Goal: Task Accomplishment & Management: Use online tool/utility

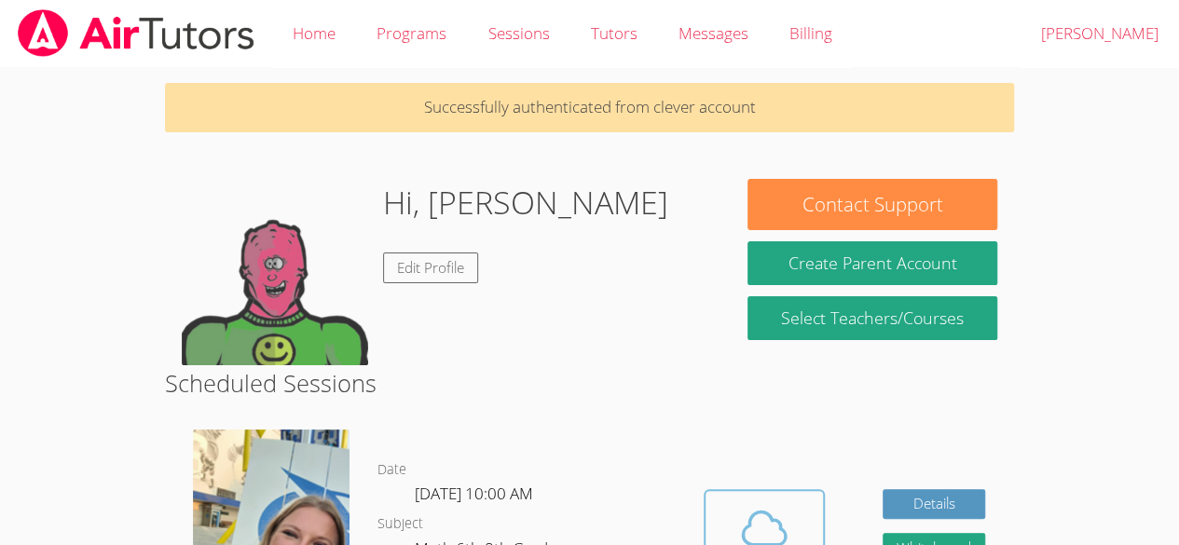
click at [761, 529] on icon at bounding box center [764, 528] width 52 height 52
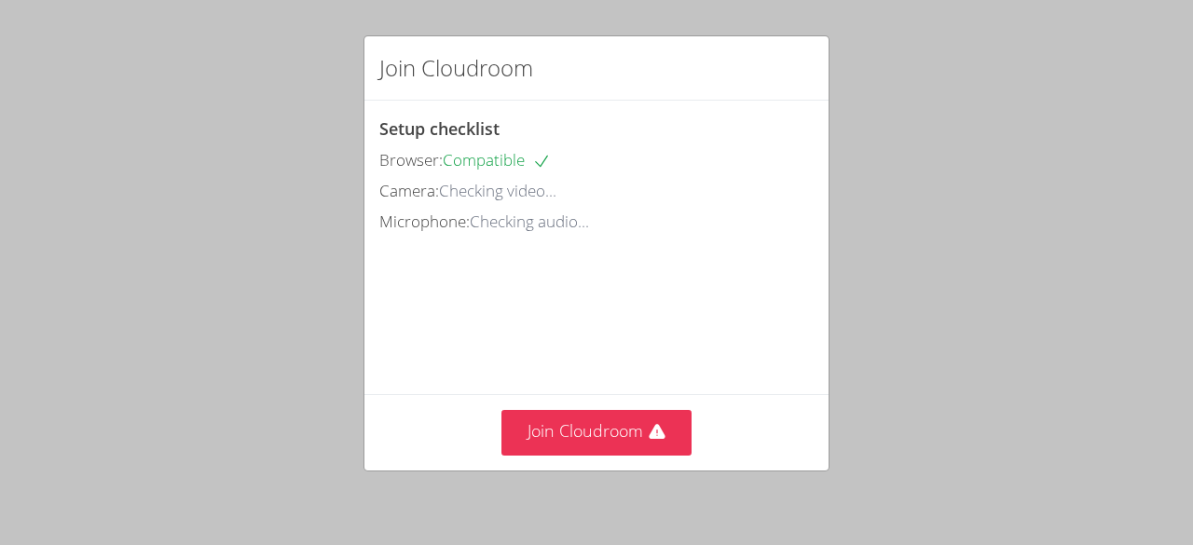
click at [1192, 360] on div "Join Cloudroom Setup checklist Browser: Compatible Camera: Checking video... Mi…" at bounding box center [596, 272] width 1193 height 545
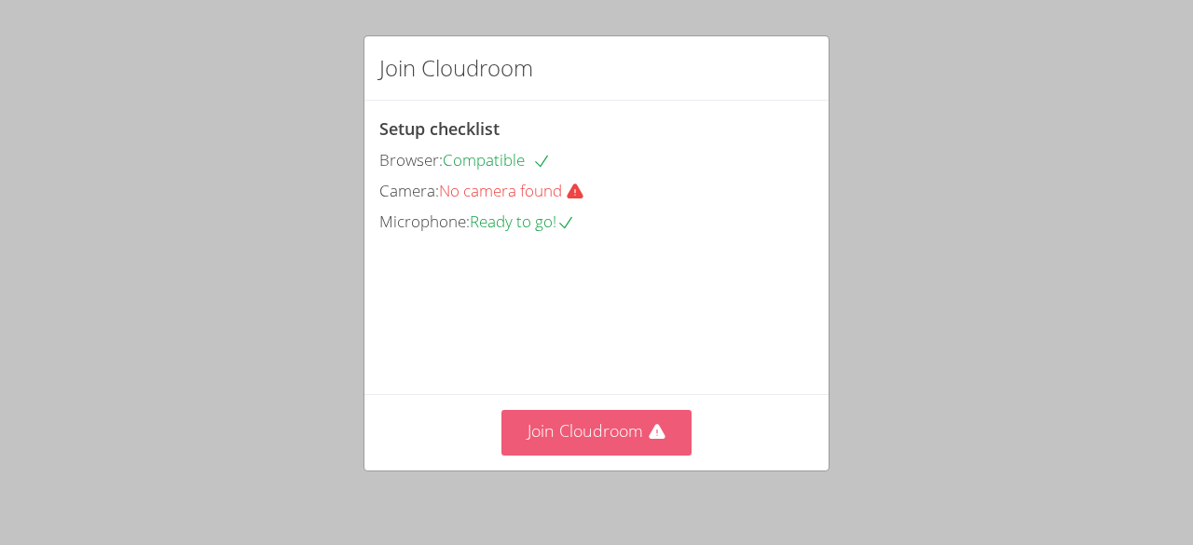
click at [632, 449] on button "Join Cloudroom" at bounding box center [596, 433] width 191 height 46
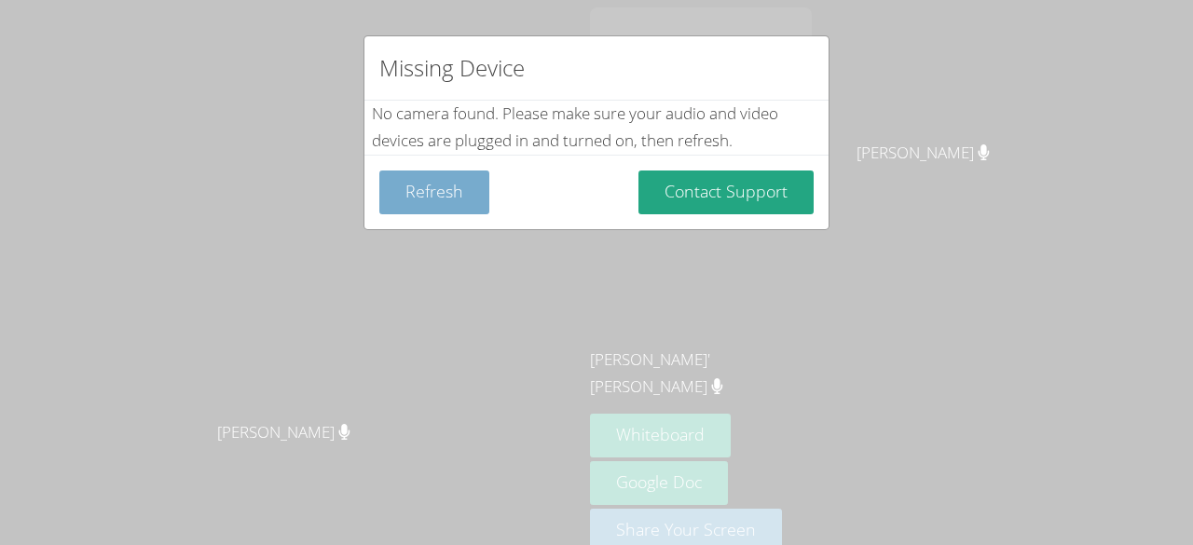
click at [432, 209] on button "Refresh" at bounding box center [434, 193] width 110 height 44
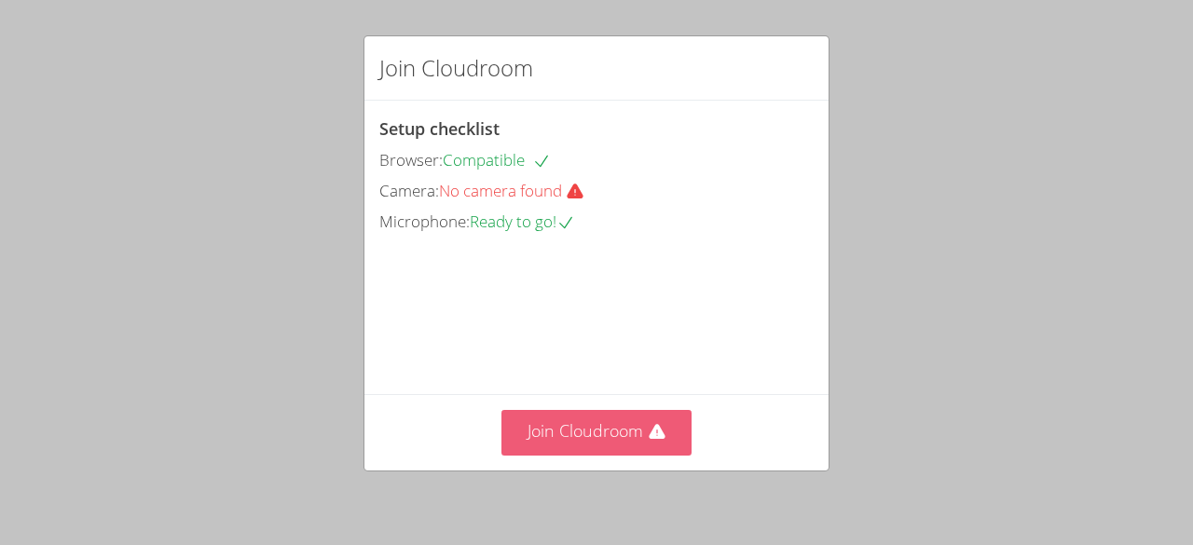
click at [563, 429] on button "Join Cloudroom" at bounding box center [596, 433] width 191 height 46
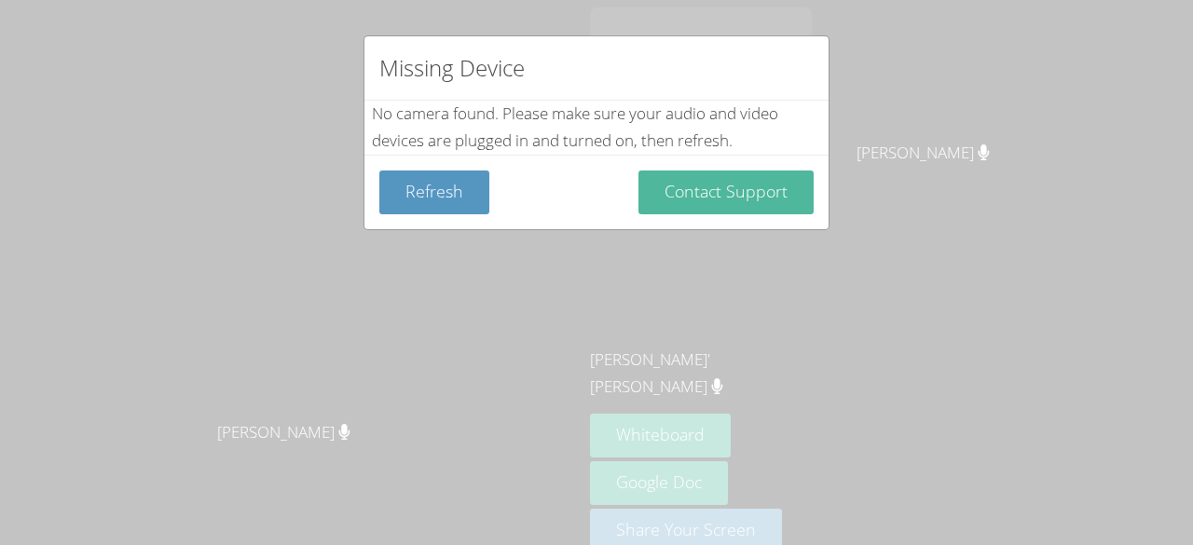
click at [749, 205] on button "Contact Support" at bounding box center [726, 193] width 175 height 44
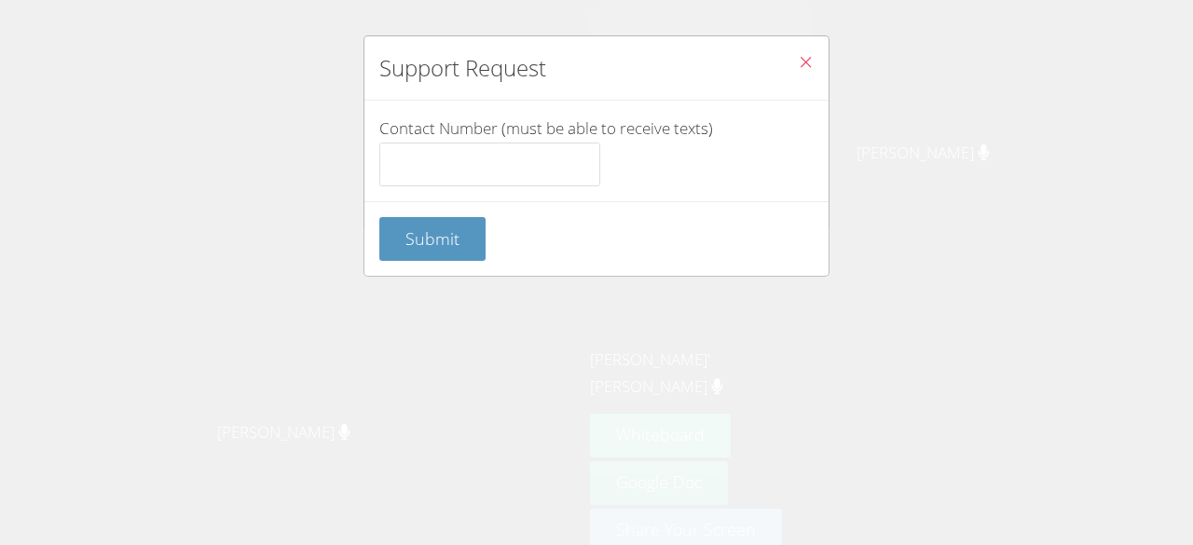
click at [783, 77] on button "Close" at bounding box center [806, 64] width 46 height 57
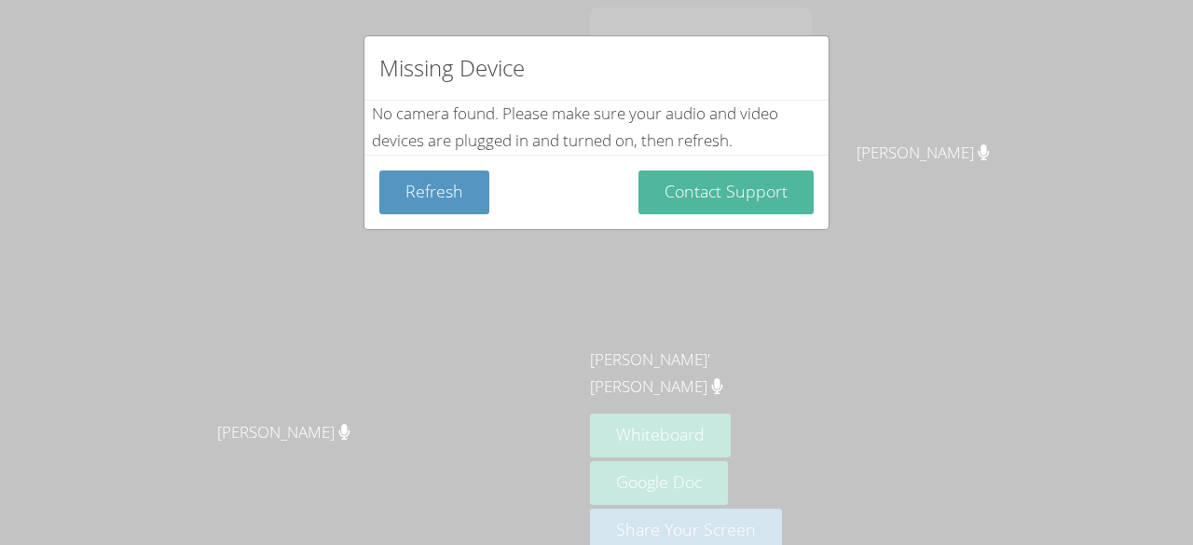
click at [772, 189] on button "Contact Support" at bounding box center [726, 193] width 175 height 44
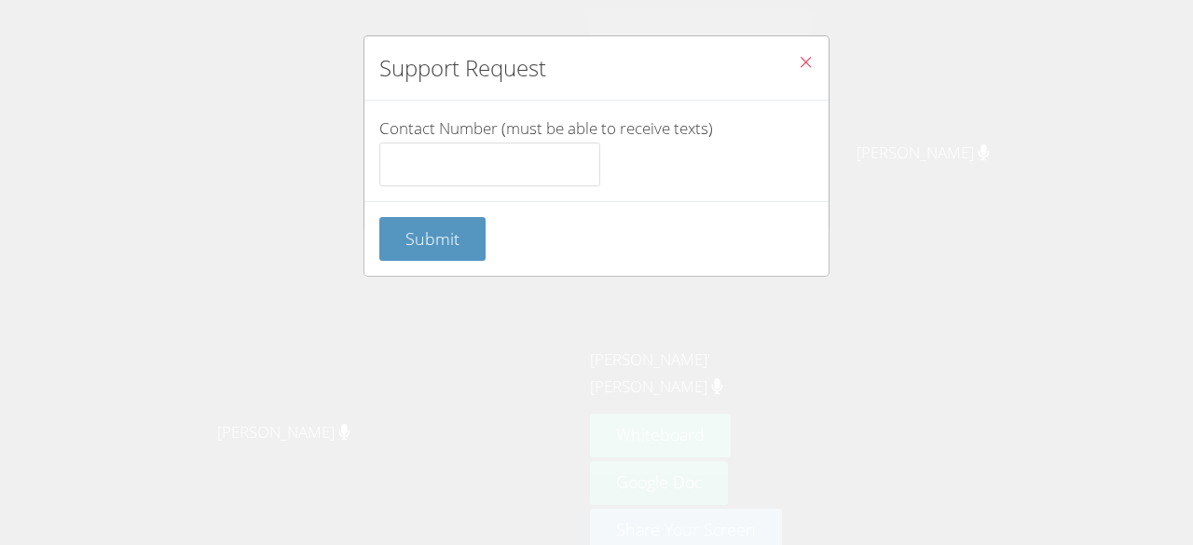
click at [811, 76] on button "Close" at bounding box center [806, 64] width 46 height 57
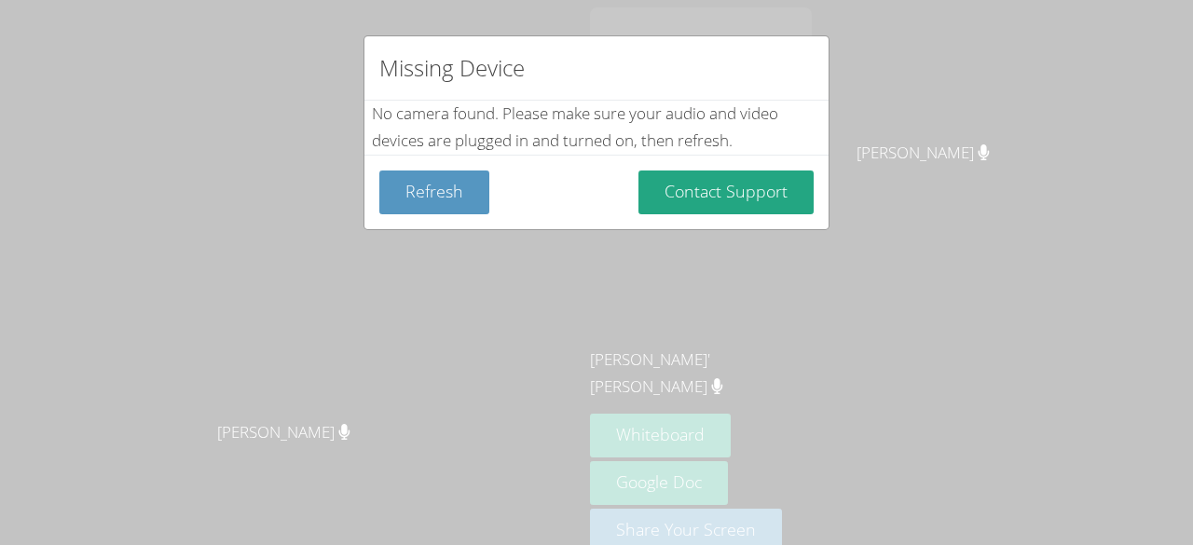
click at [794, 70] on div "Missing Device" at bounding box center [596, 68] width 464 height 64
click at [446, 171] on button "Refresh" at bounding box center [434, 193] width 110 height 44
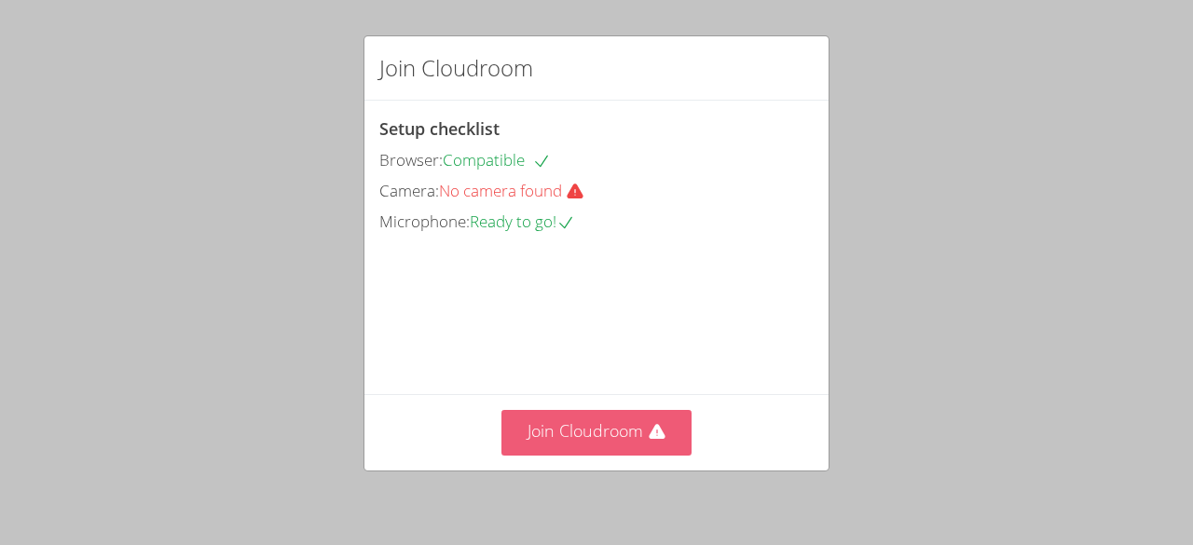
click at [615, 416] on button "Join Cloudroom" at bounding box center [596, 433] width 191 height 46
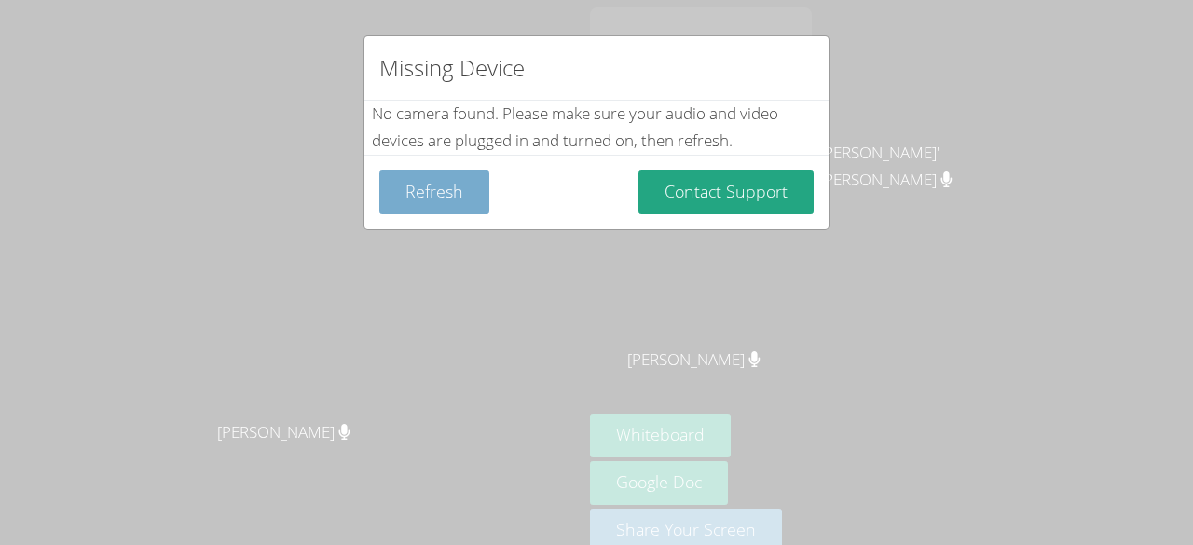
click at [459, 199] on button "Refresh" at bounding box center [434, 193] width 110 height 44
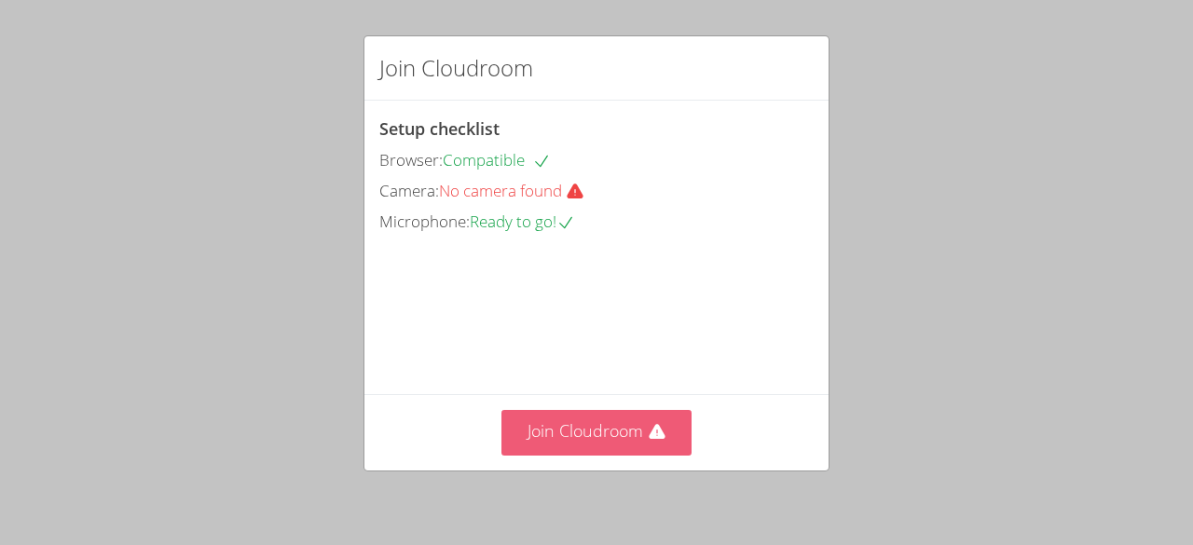
click at [646, 451] on button "Join Cloudroom" at bounding box center [596, 433] width 191 height 46
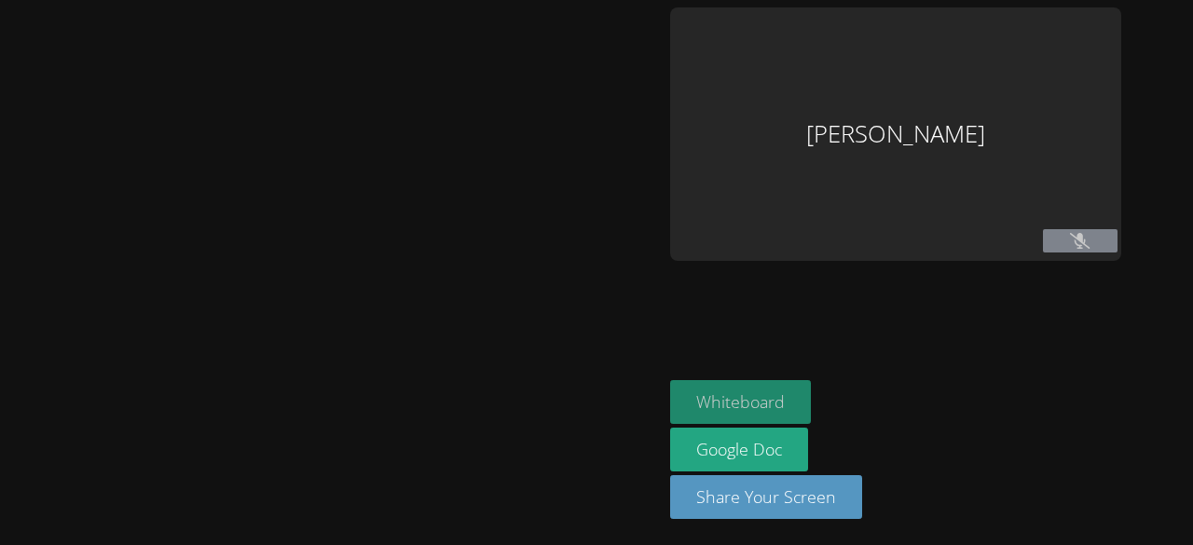
click at [740, 390] on button "Whiteboard" at bounding box center [740, 402] width 141 height 44
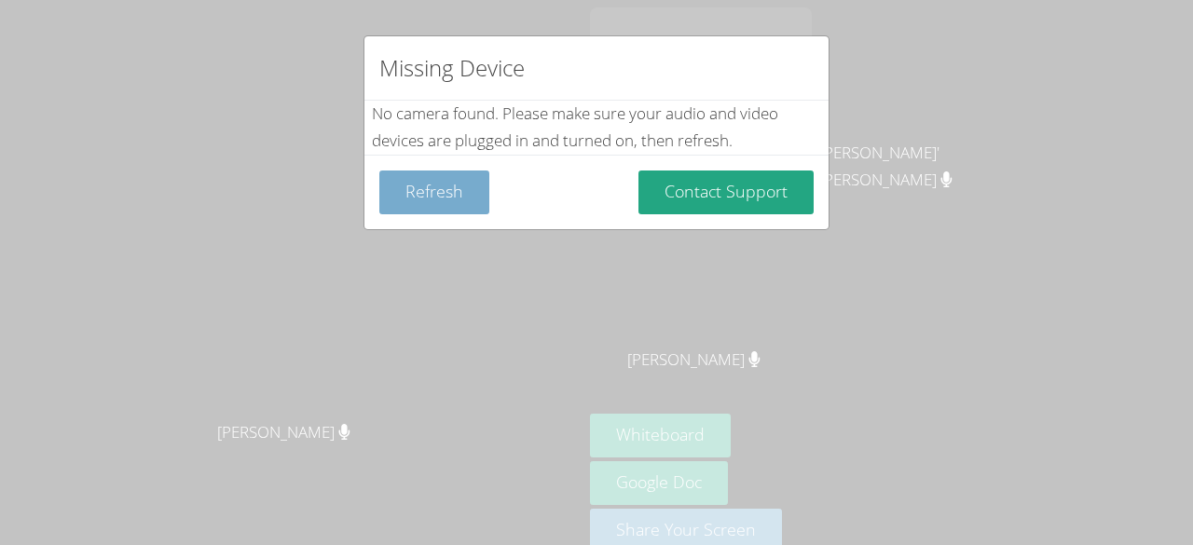
click at [422, 185] on button "Refresh" at bounding box center [434, 193] width 110 height 44
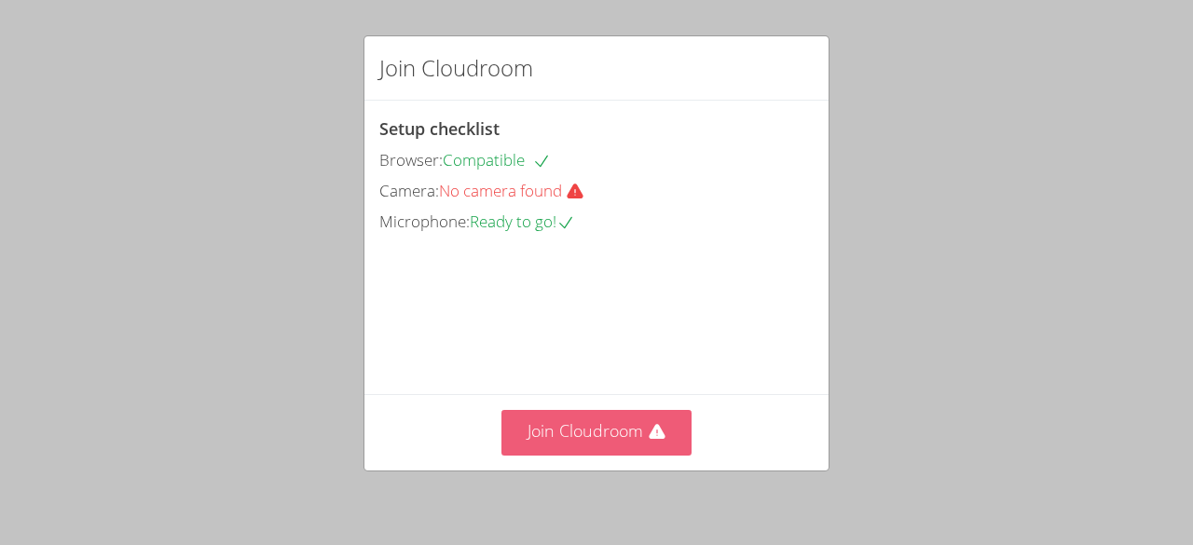
click at [621, 433] on button "Join Cloudroom" at bounding box center [596, 433] width 191 height 46
